Goal: Transaction & Acquisition: Purchase product/service

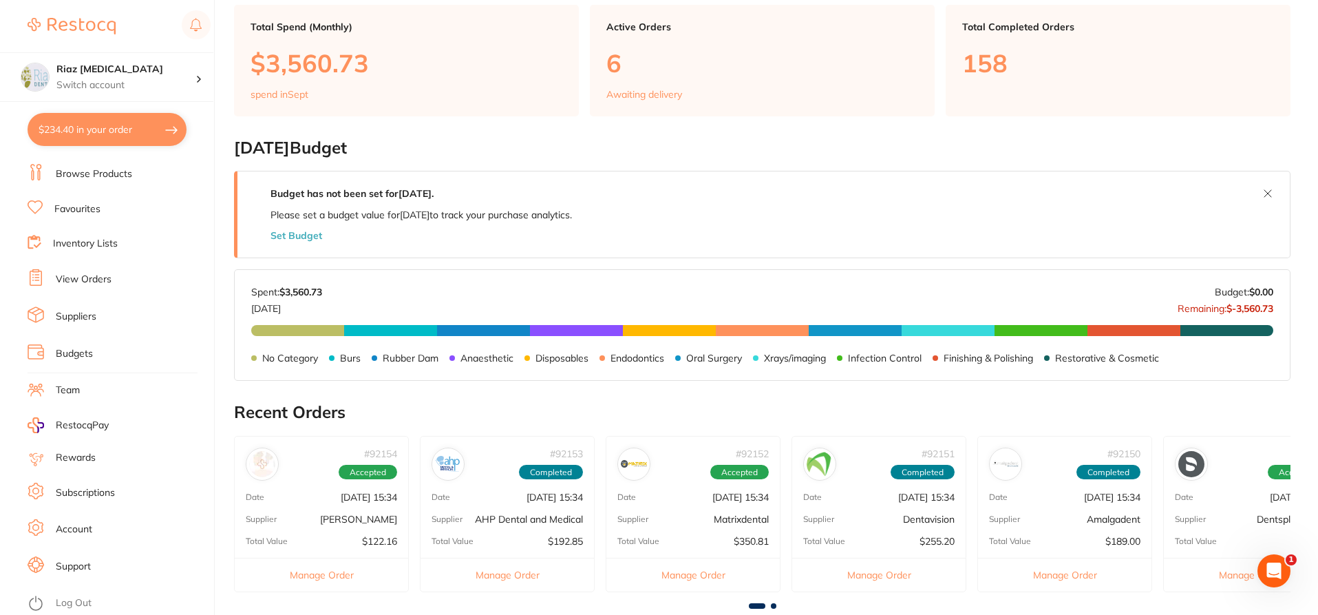
scroll to position [63, 0]
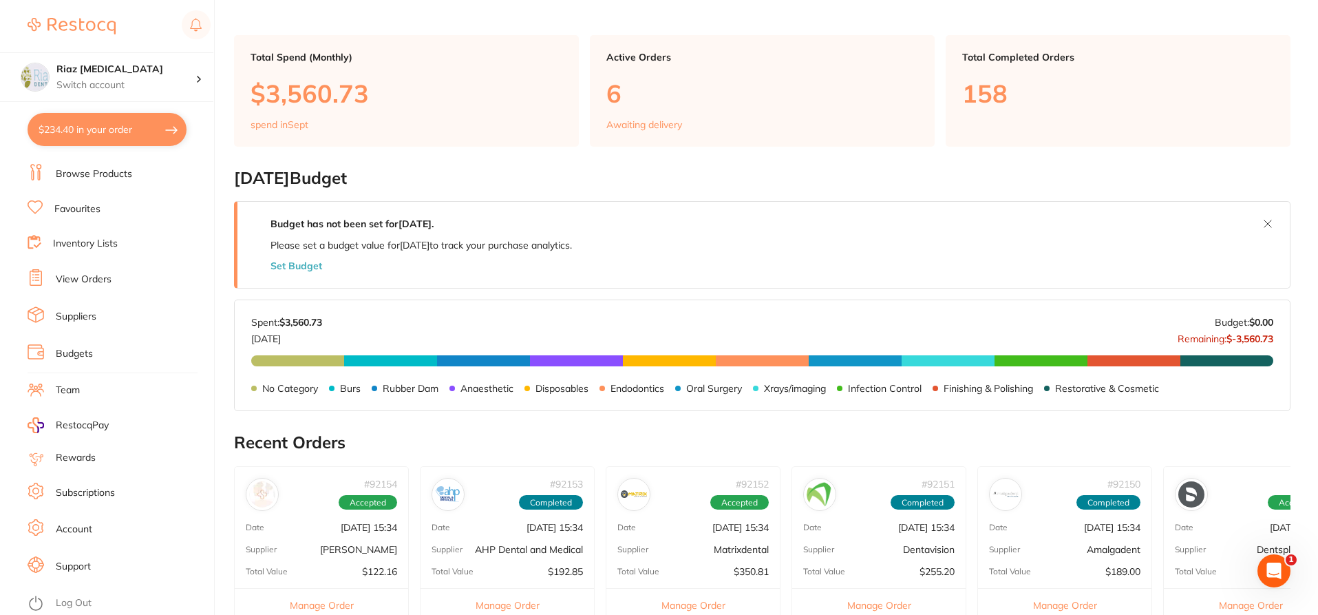
click at [83, 178] on link "Browse Products" at bounding box center [94, 174] width 76 height 14
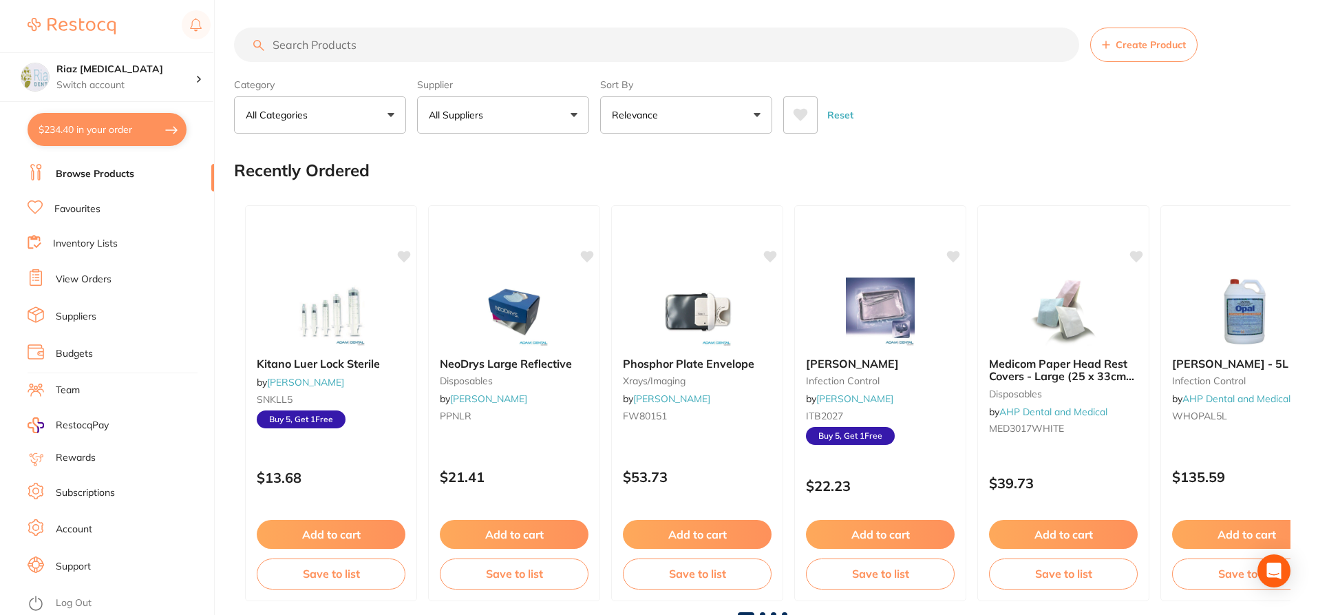
click at [370, 44] on input "search" at bounding box center [656, 45] width 845 height 34
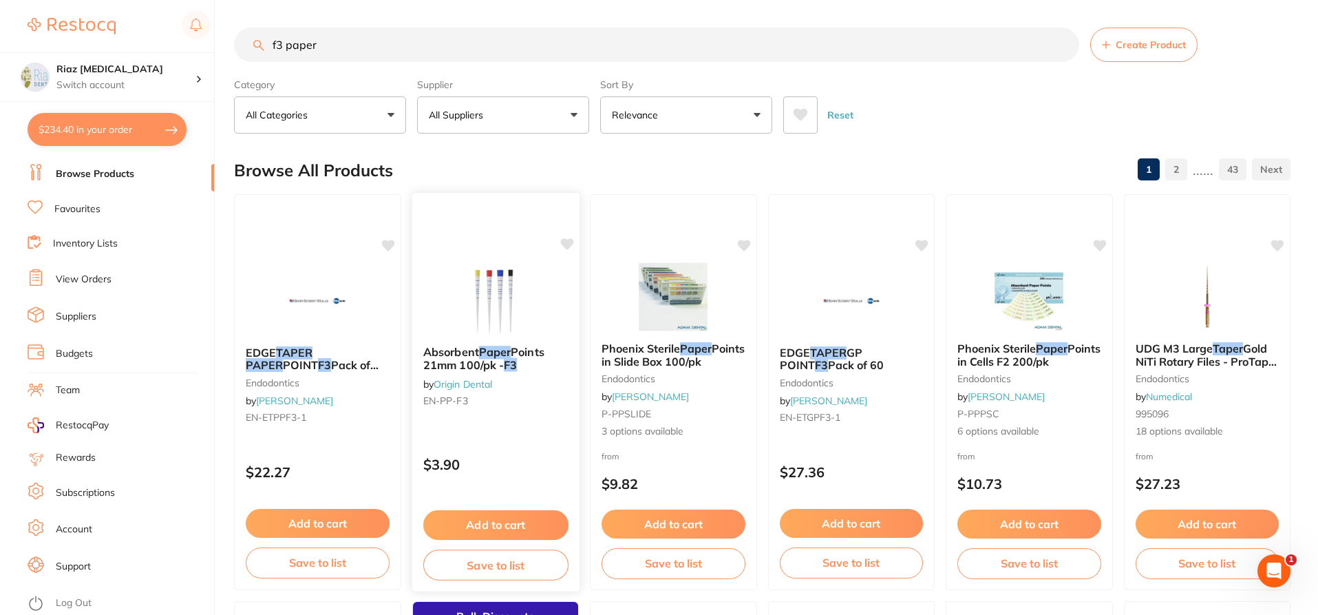
type input "f3 paper"
click at [512, 522] on button "Add to cart" at bounding box center [495, 525] width 145 height 30
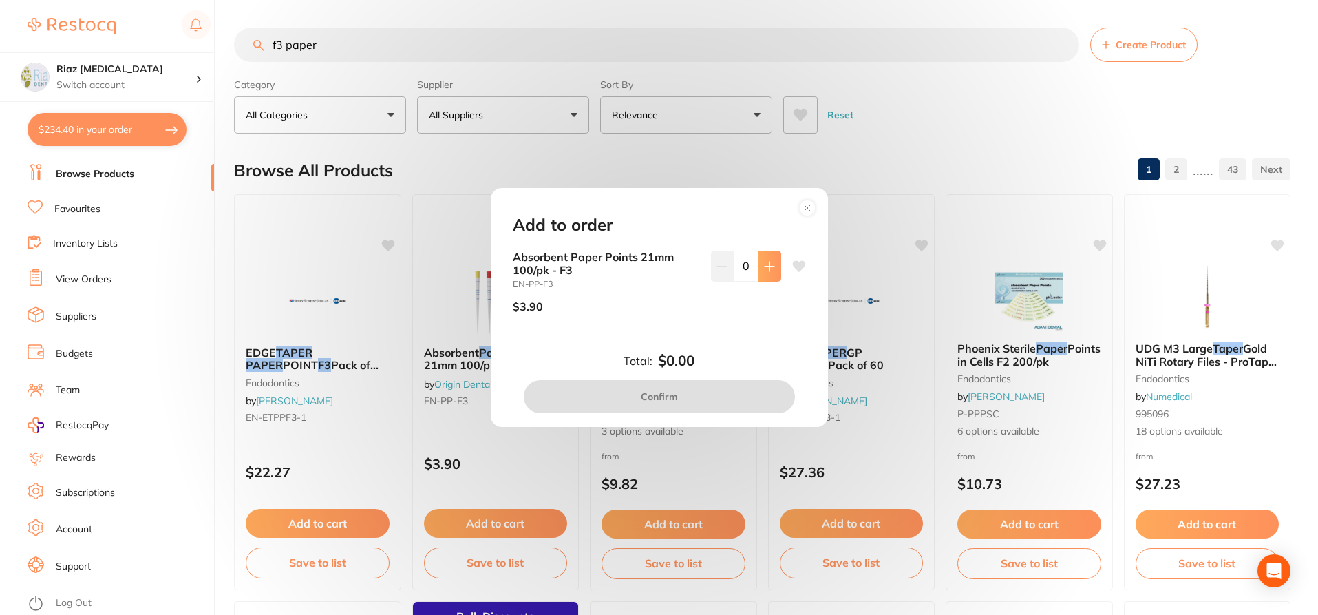
click at [772, 270] on button at bounding box center [770, 266] width 23 height 30
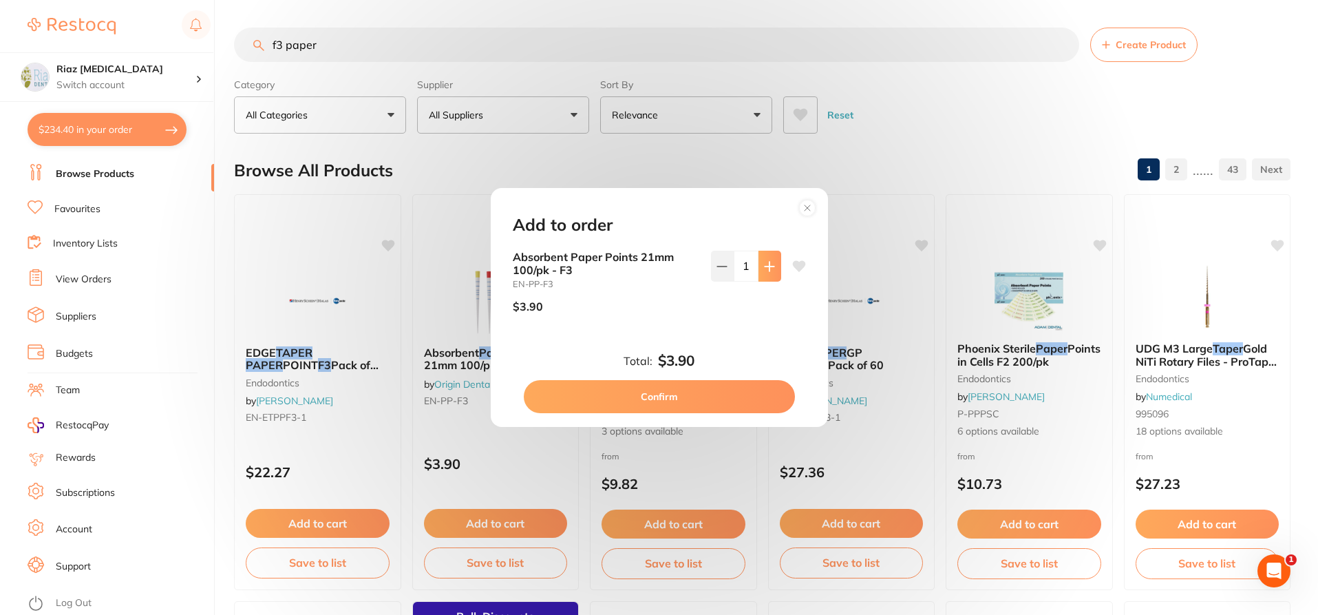
click at [772, 270] on button at bounding box center [770, 266] width 23 height 30
type input "2"
click at [698, 403] on button "Confirm" at bounding box center [659, 396] width 271 height 33
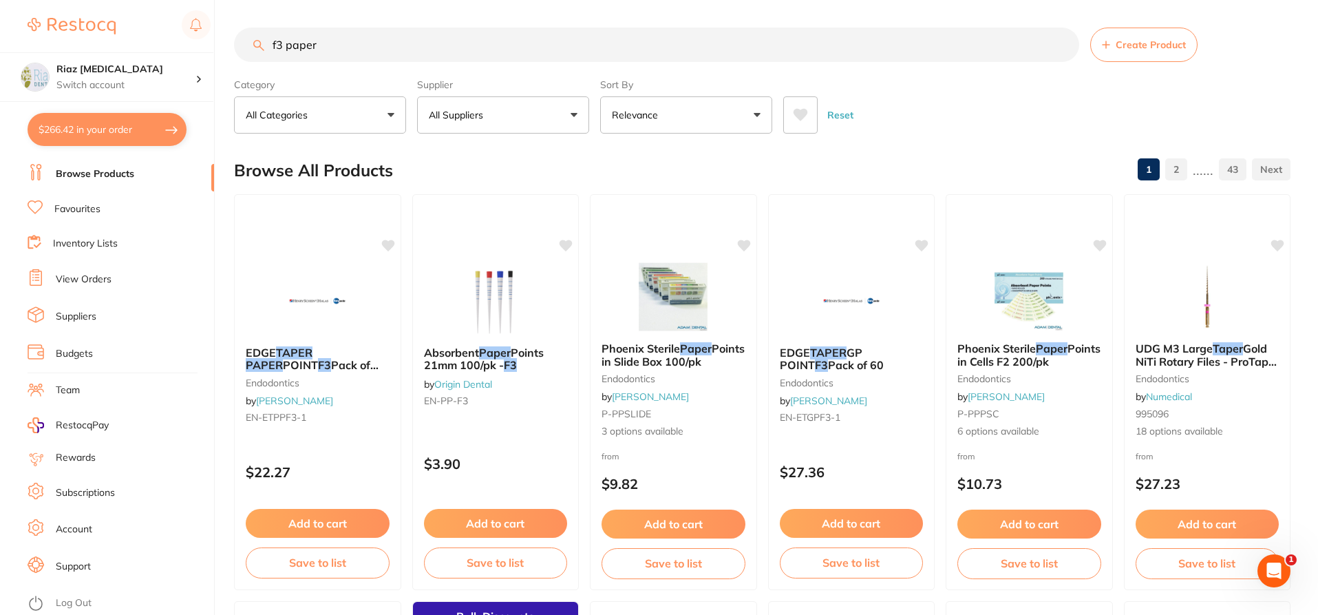
click at [80, 123] on button "$266.42 in your order" at bounding box center [107, 129] width 159 height 33
checkbox input "true"
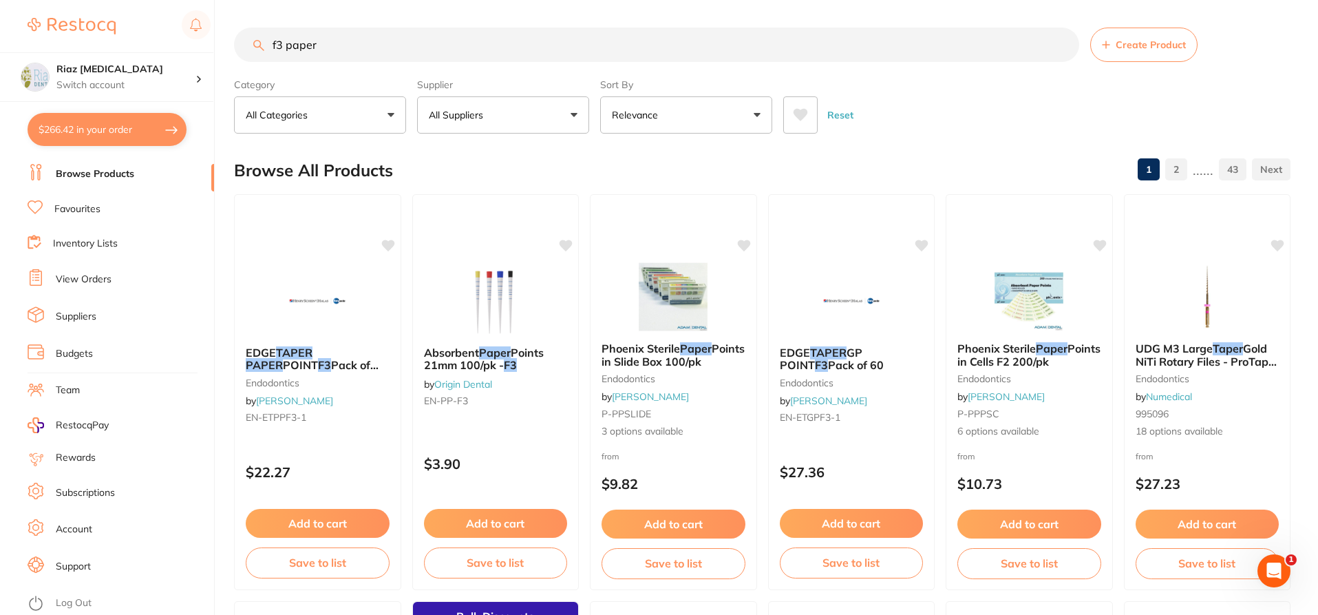
checkbox input "true"
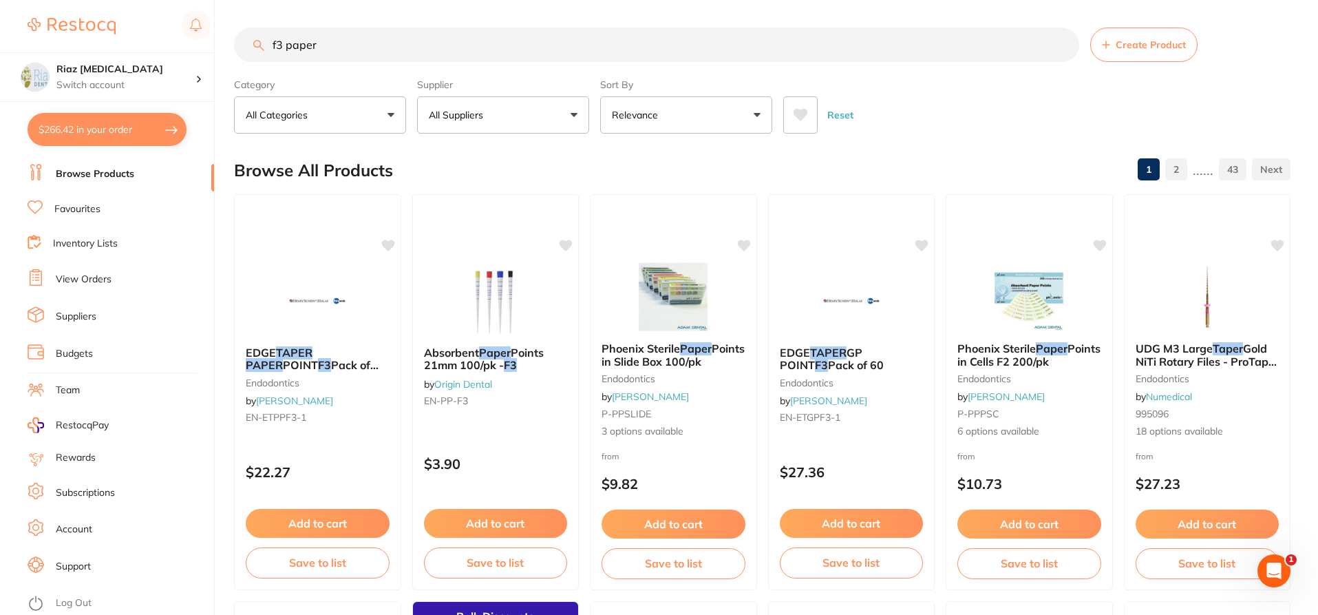
checkbox input "true"
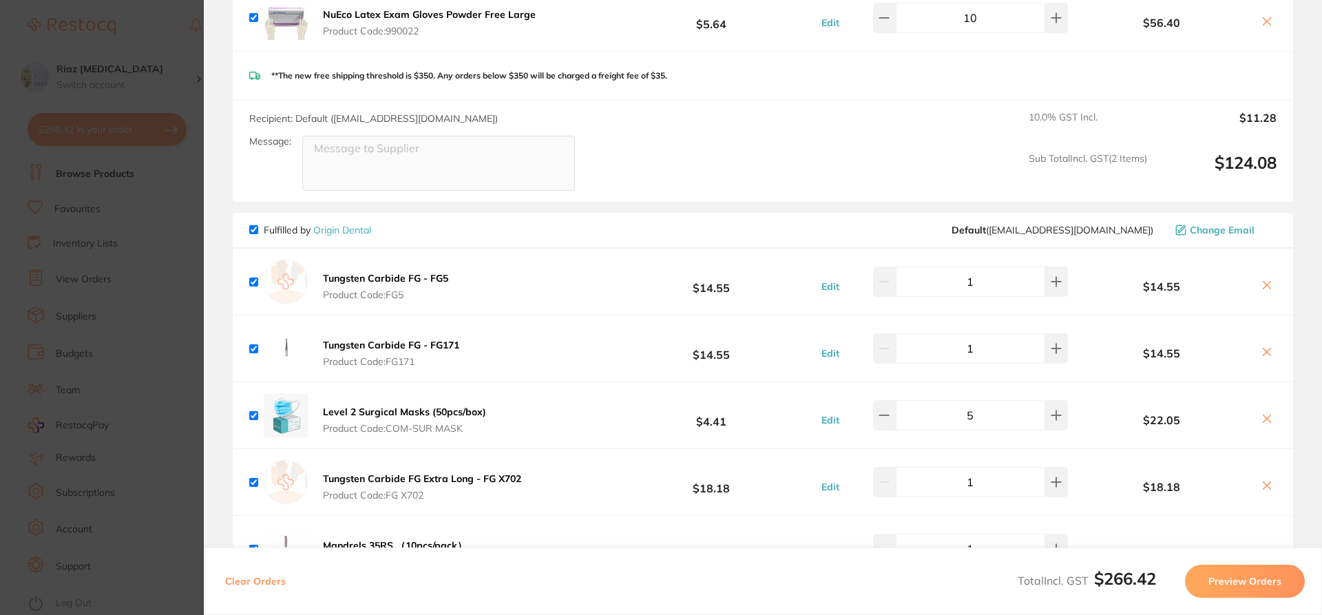
scroll to position [344, 0]
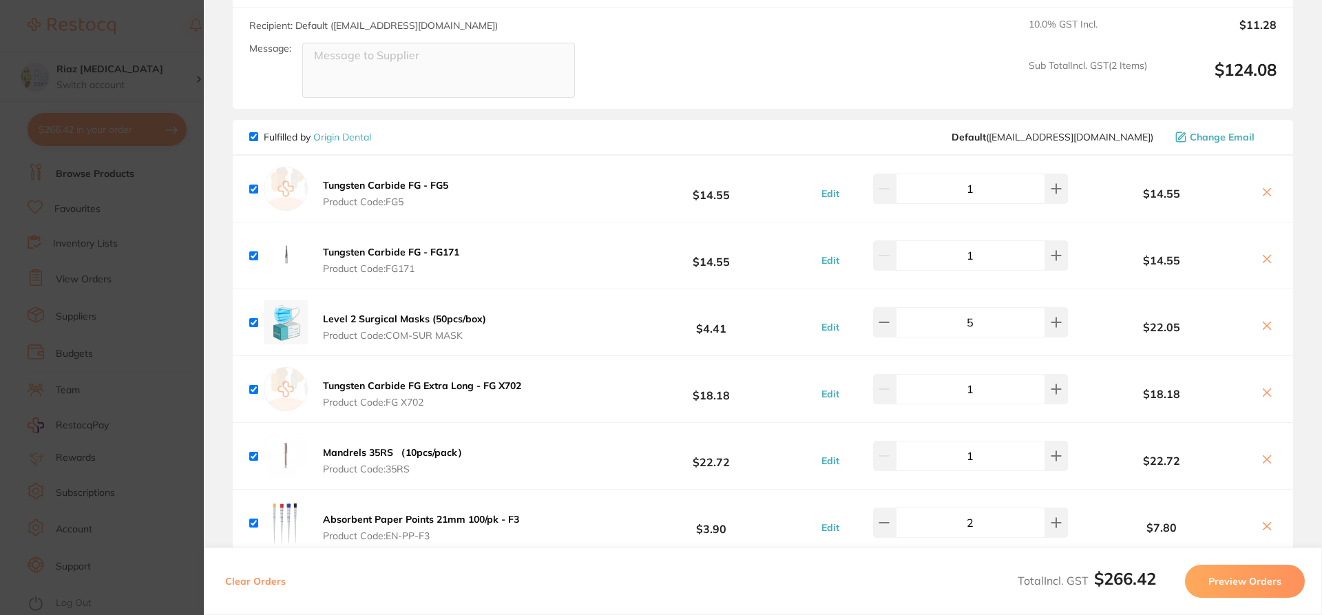
click at [1261, 258] on icon at bounding box center [1266, 258] width 11 height 11
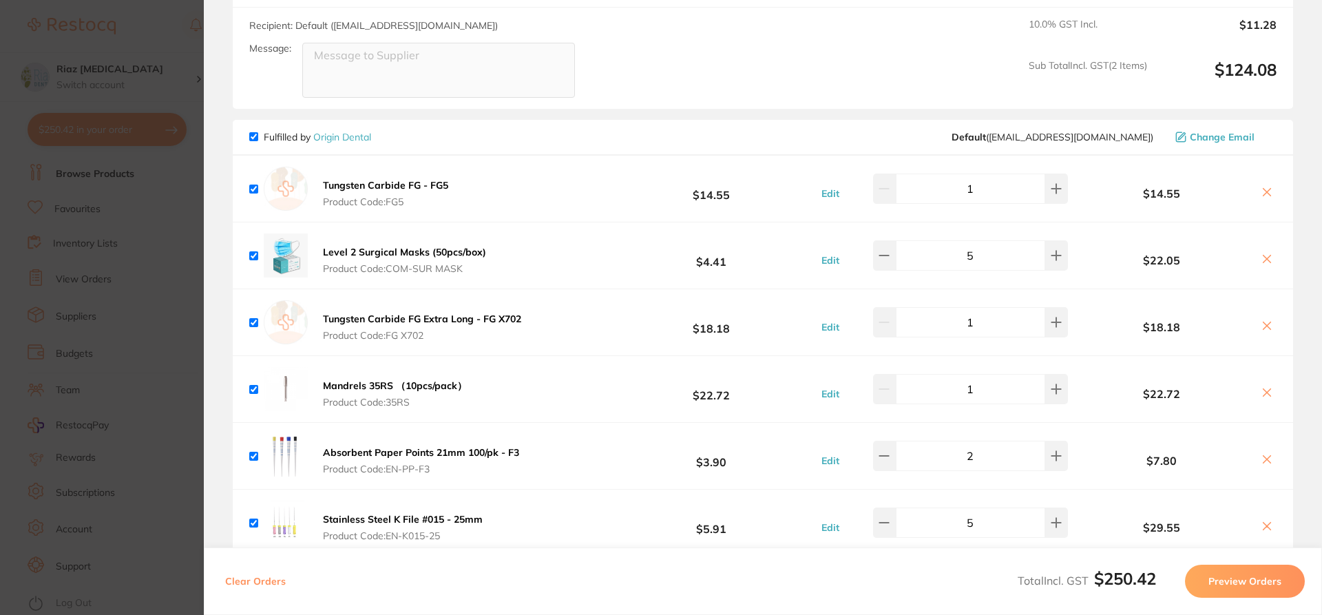
click at [1263, 191] on icon at bounding box center [1267, 193] width 8 height 8
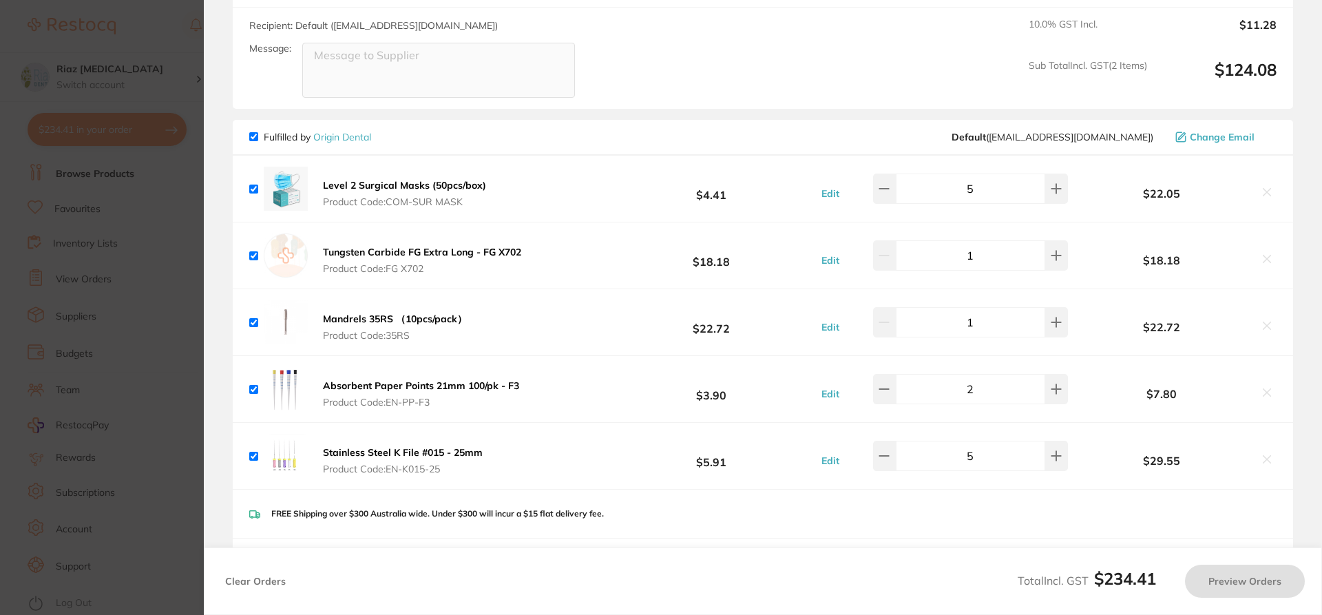
checkbox input "true"
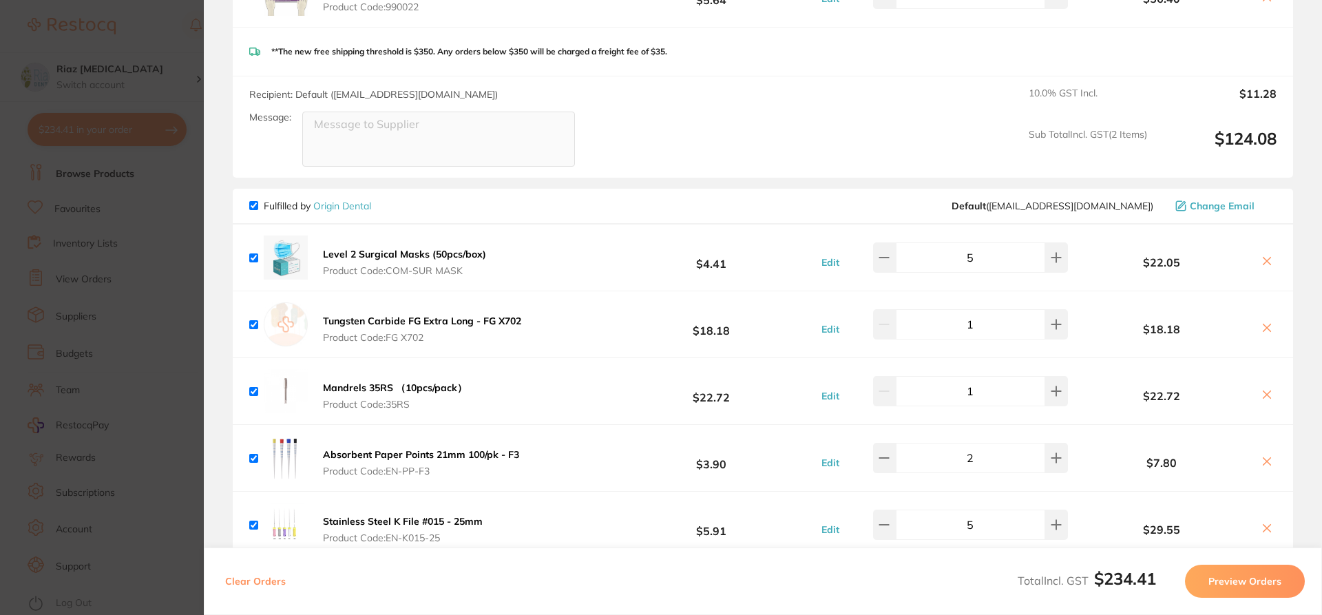
scroll to position [1, 0]
drag, startPoint x: 989, startPoint y: 260, endPoint x: 938, endPoint y: 265, distance: 51.2
click at [938, 265] on input "5" at bounding box center [970, 257] width 149 height 30
type input "10"
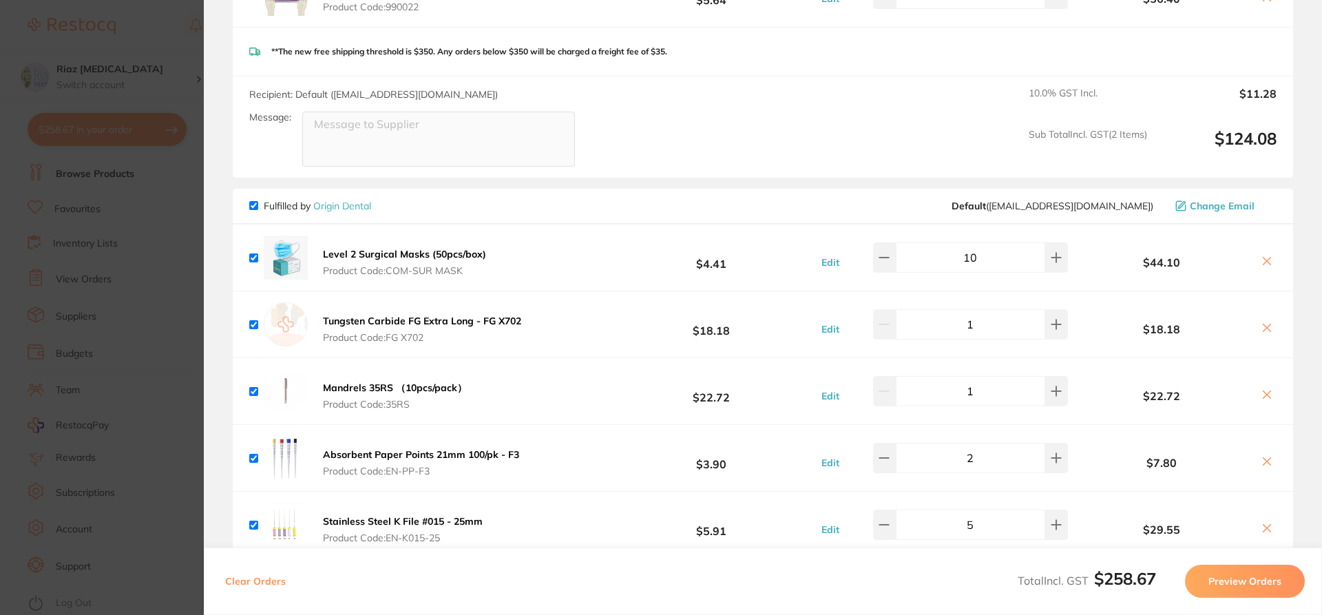
click at [748, 262] on b "$4.41" at bounding box center [711, 257] width 205 height 25
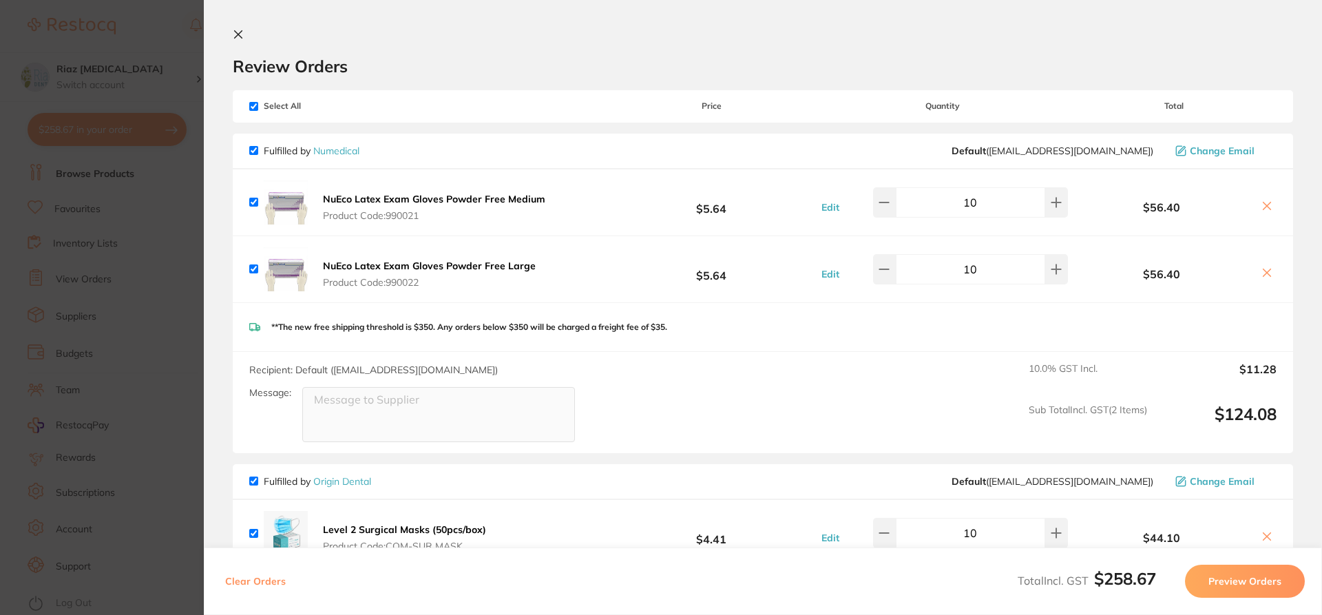
click at [150, 308] on section "Update RRP Set your pre negotiated price for this item. Item Agreed RRP (excl. …" at bounding box center [661, 307] width 1322 height 615
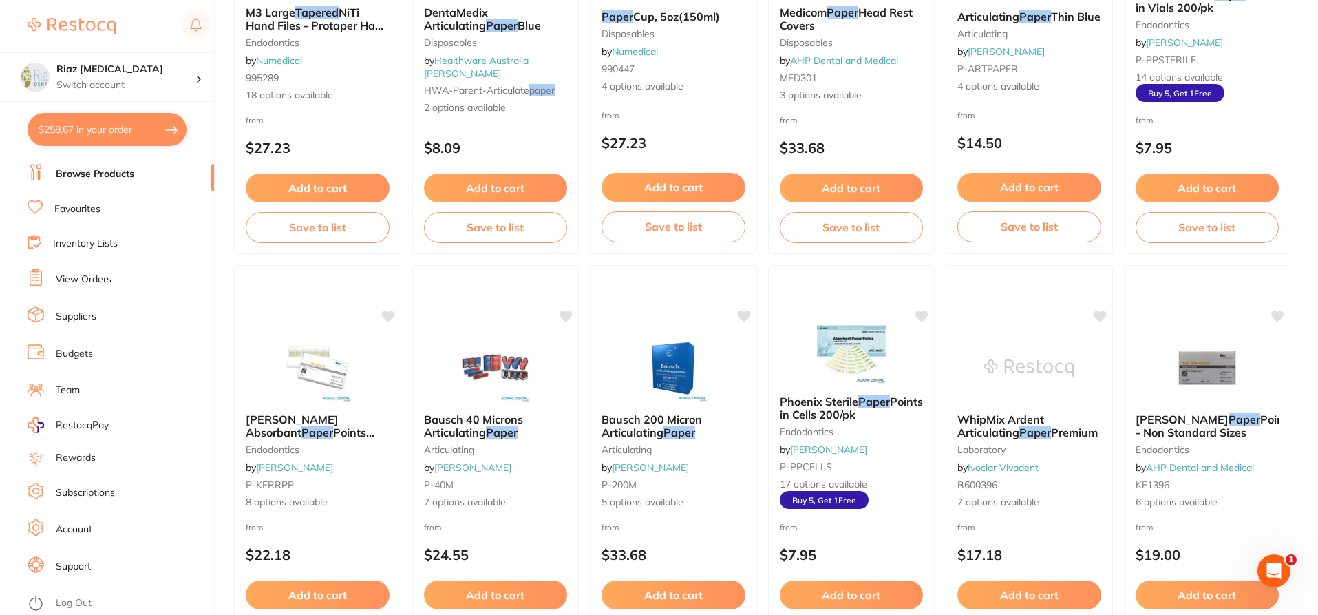
scroll to position [759, 0]
